Goal: Obtain resource: Download file/media

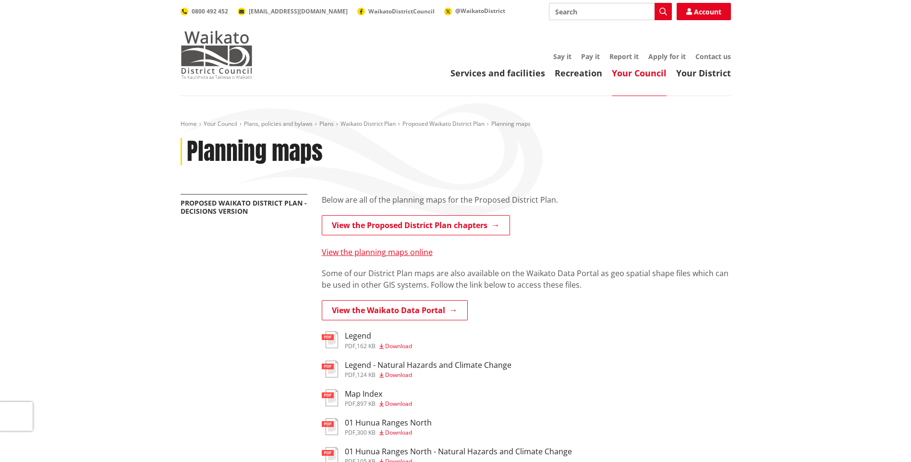
click at [243, 74] on img at bounding box center [217, 55] width 72 height 48
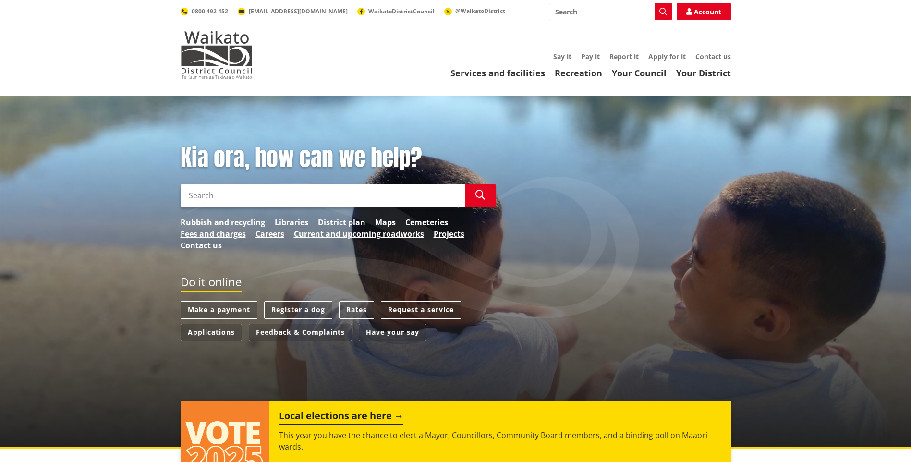
click at [378, 222] on link "Maps" at bounding box center [385, 223] width 21 height 12
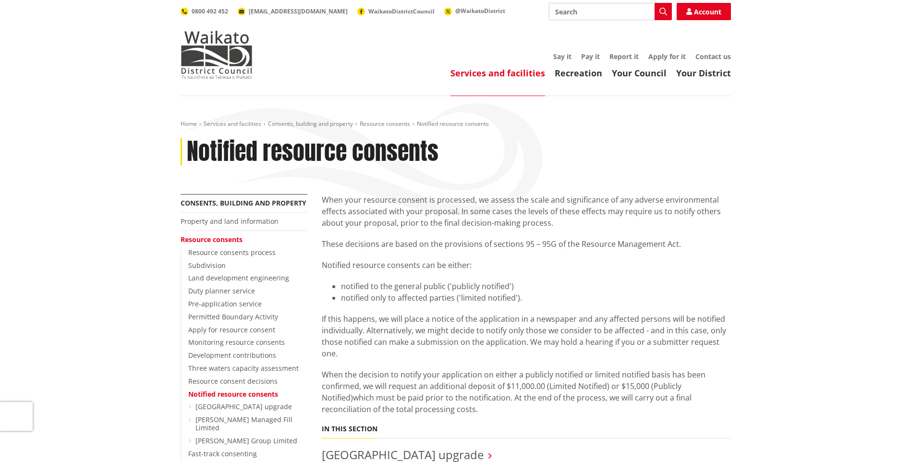
scroll to position [240, 0]
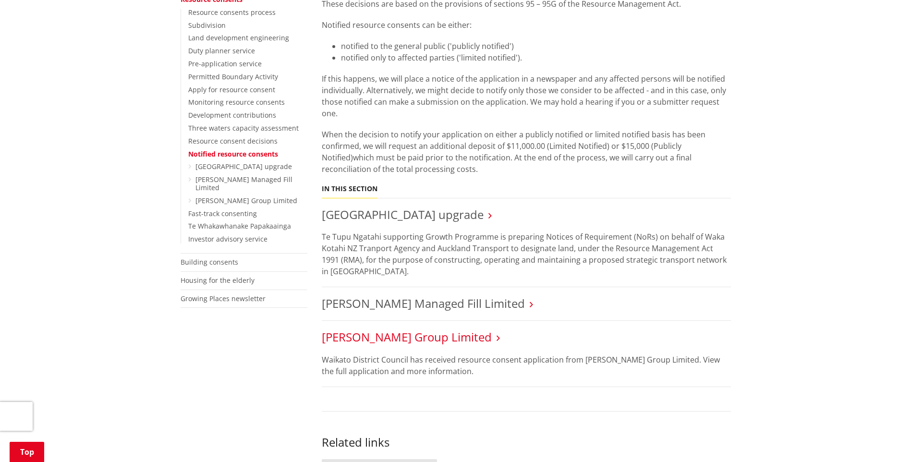
click at [441, 340] on link "[PERSON_NAME] Group Limited" at bounding box center [407, 337] width 170 height 16
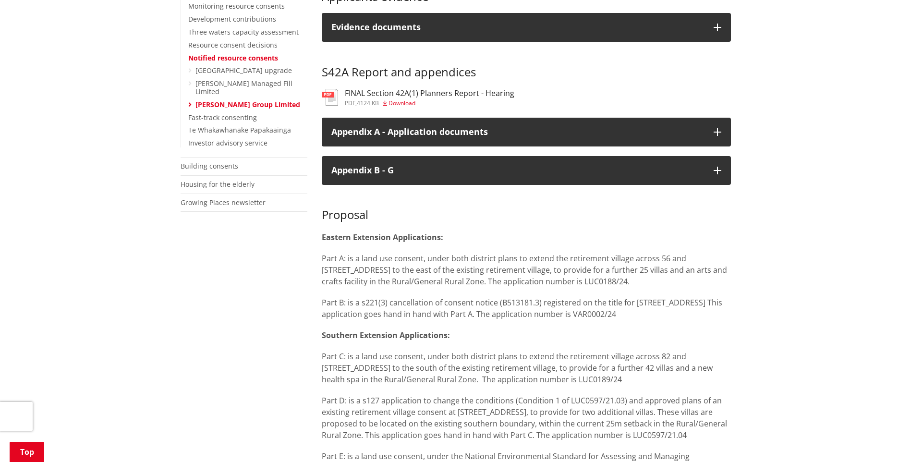
scroll to position [240, 0]
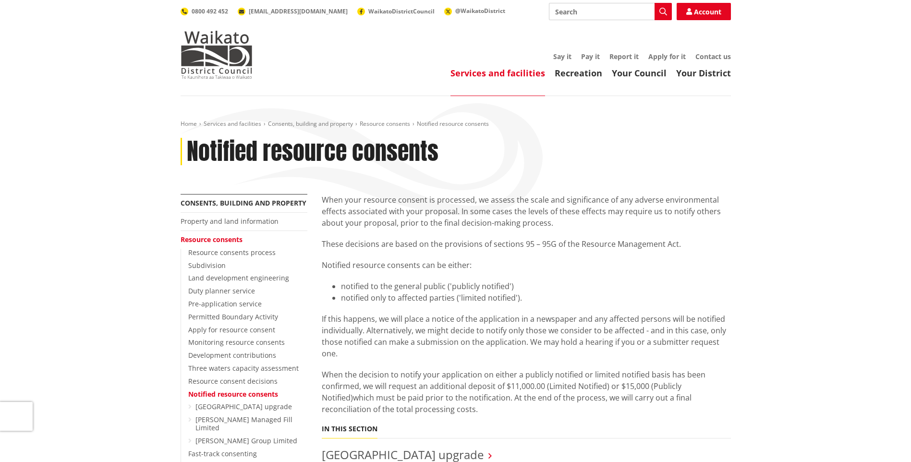
scroll to position [240, 0]
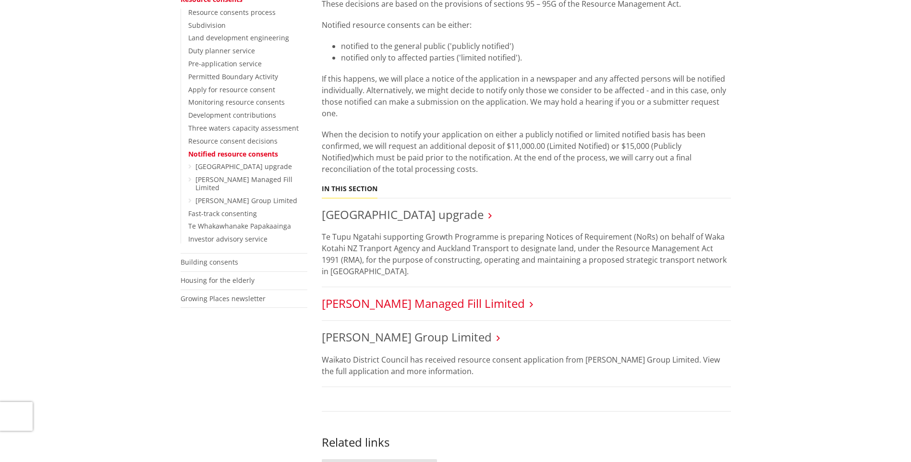
click at [393, 304] on link "Gleeson Managed Fill Limited" at bounding box center [423, 303] width 203 height 16
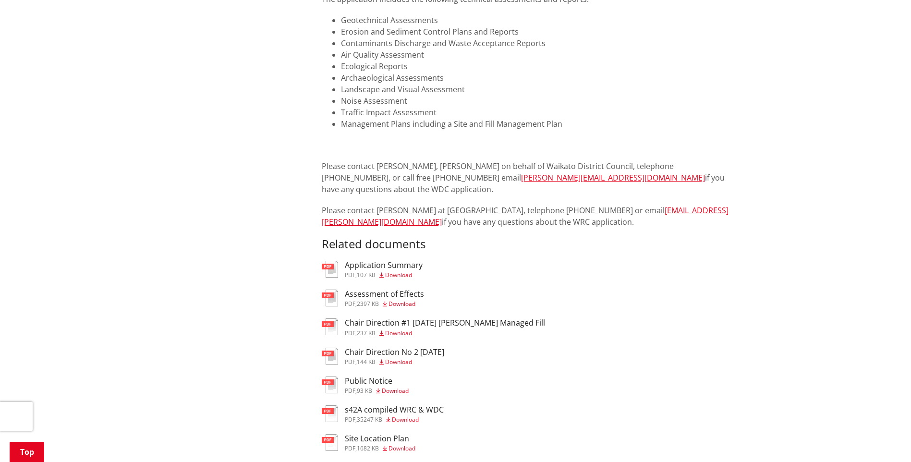
scroll to position [1537, 0]
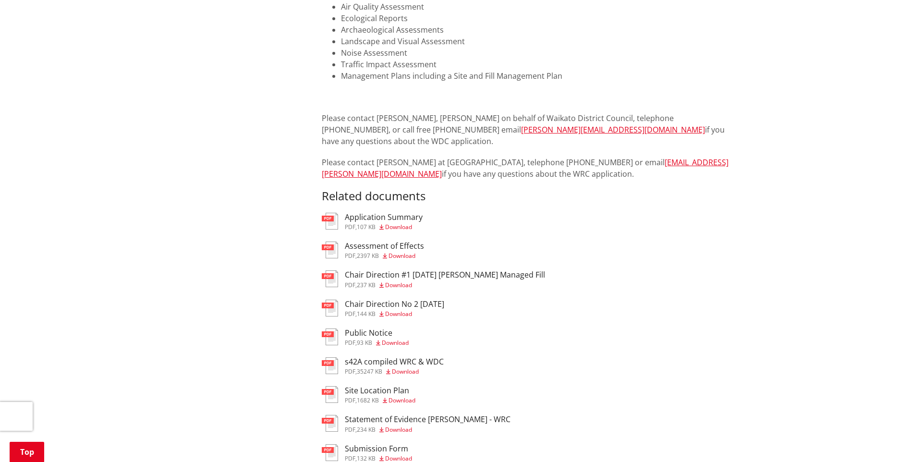
click at [392, 242] on h3 "Assessment of Effects" at bounding box center [384, 246] width 79 height 9
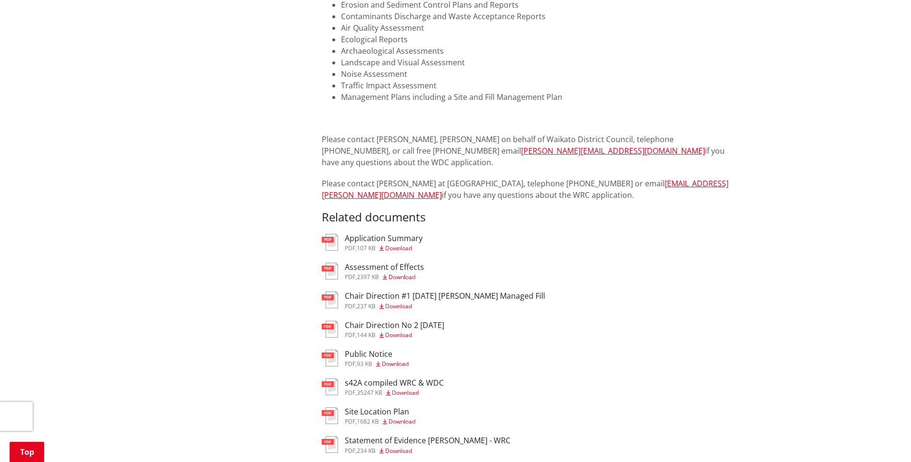
scroll to position [1612, 0]
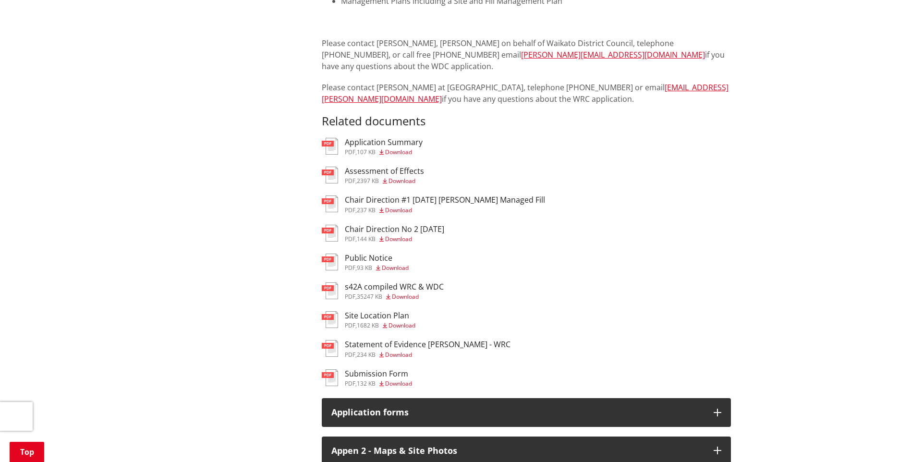
click at [396, 177] on span "Download" at bounding box center [402, 181] width 27 height 8
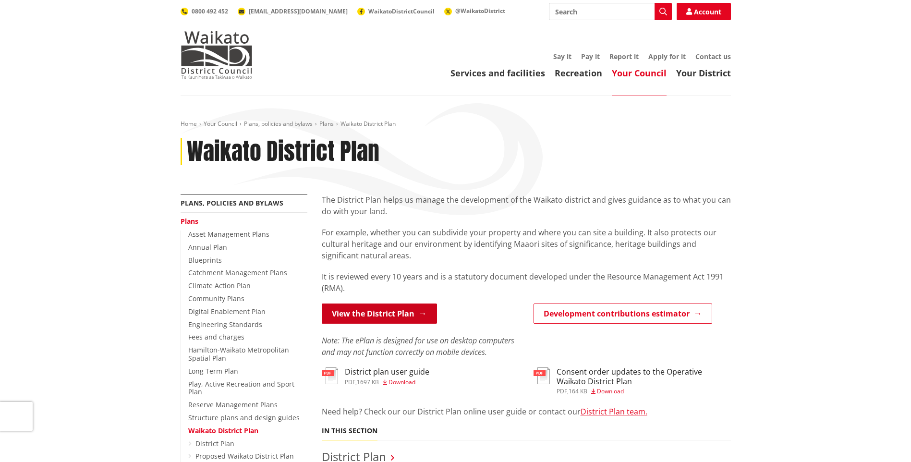
click at [413, 317] on link "View the District Plan" at bounding box center [379, 314] width 115 height 20
